Goal: Transaction & Acquisition: Purchase product/service

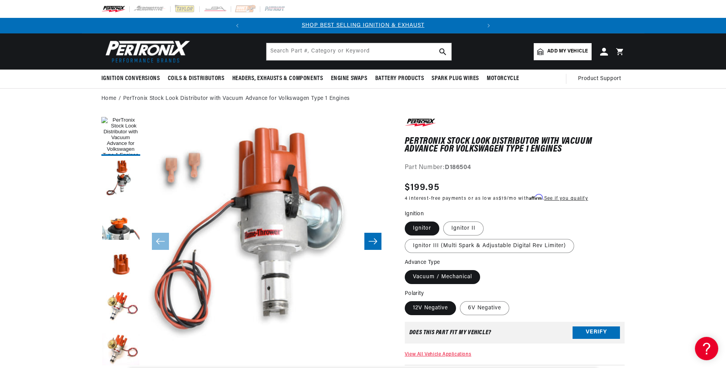
scroll to position [24, 0]
click at [376, 240] on icon "Slide right" at bounding box center [373, 242] width 9 height 6
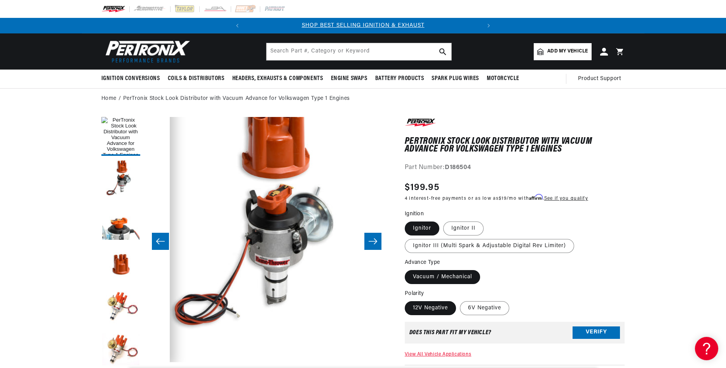
scroll to position [24, 245]
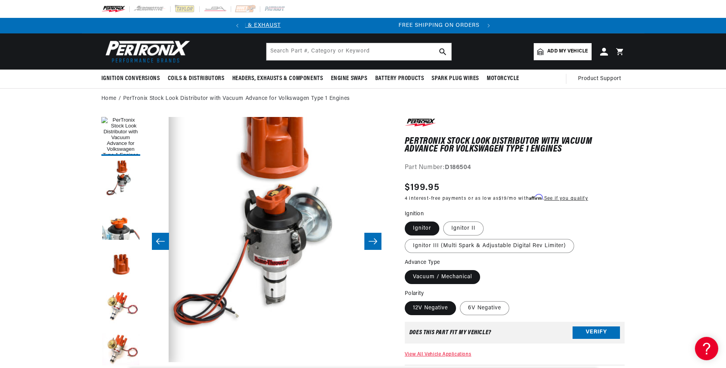
click at [376, 240] on icon "Slide right" at bounding box center [373, 242] width 9 height 6
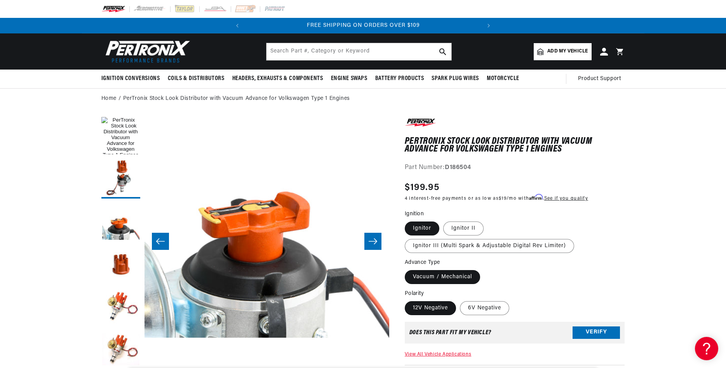
scroll to position [0, 236]
click at [376, 240] on icon "Slide right" at bounding box center [373, 242] width 9 height 6
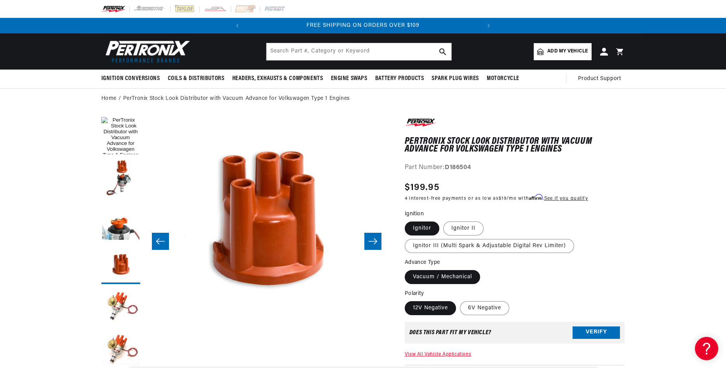
click at [376, 240] on icon "Slide right" at bounding box center [373, 242] width 9 height 6
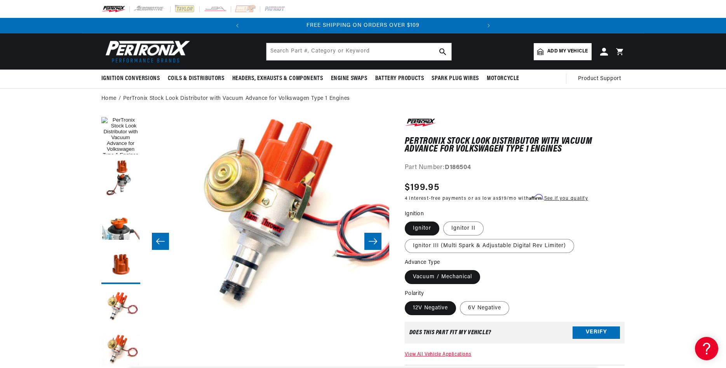
click at [376, 240] on icon "Slide right" at bounding box center [373, 242] width 9 height 6
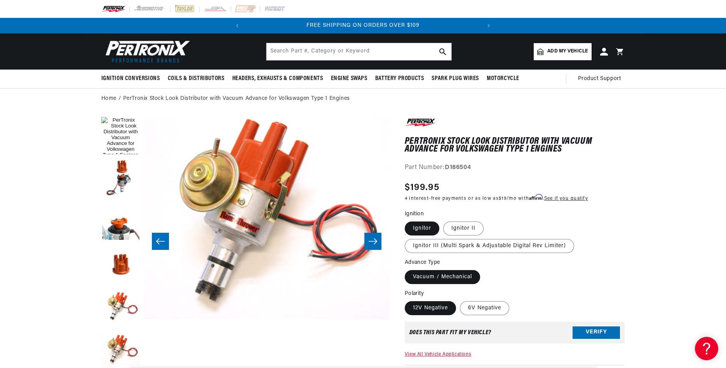
click at [376, 240] on icon "Slide right" at bounding box center [373, 242] width 9 height 6
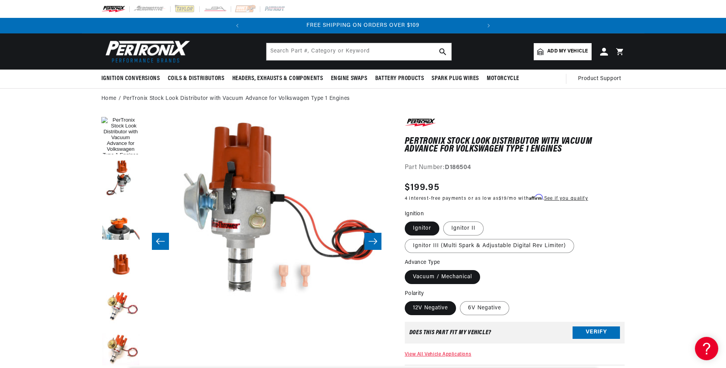
click at [376, 240] on icon "Slide right" at bounding box center [373, 242] width 9 height 6
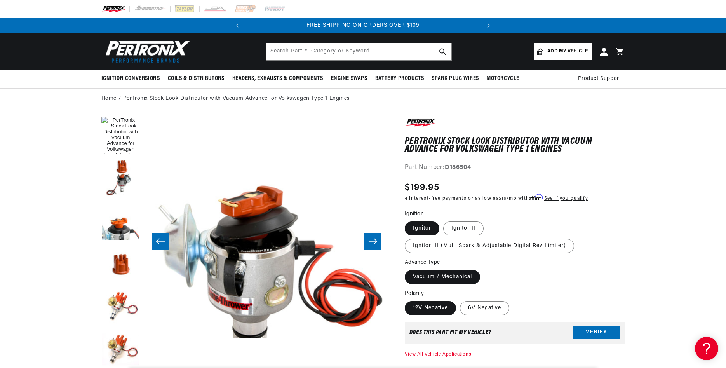
click at [376, 240] on icon "Slide right" at bounding box center [373, 242] width 9 height 6
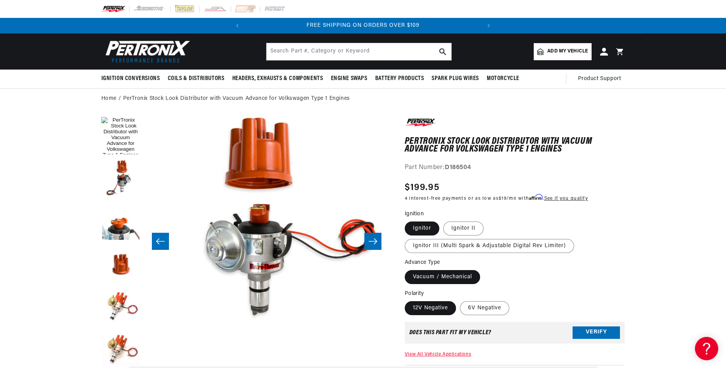
click at [376, 240] on icon "Slide right" at bounding box center [373, 242] width 9 height 6
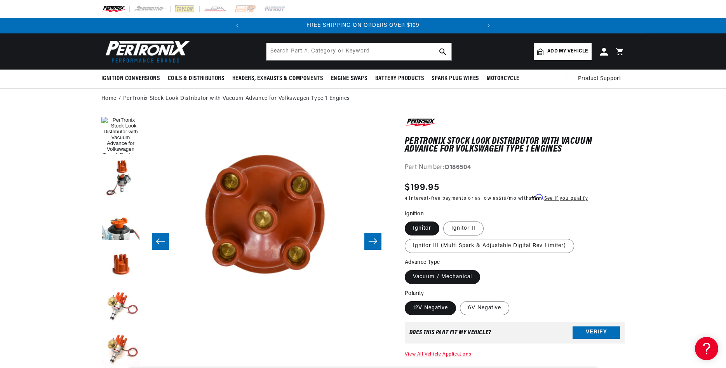
scroll to position [24, 2208]
click at [376, 240] on icon "Slide right" at bounding box center [373, 242] width 9 height 6
click at [373, 242] on icon "Slide right" at bounding box center [372, 241] width 9 height 8
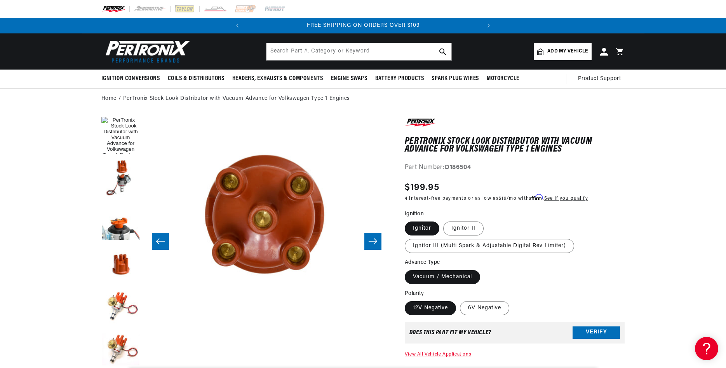
scroll to position [0, 236]
